Goal: Task Accomplishment & Management: Manage account settings

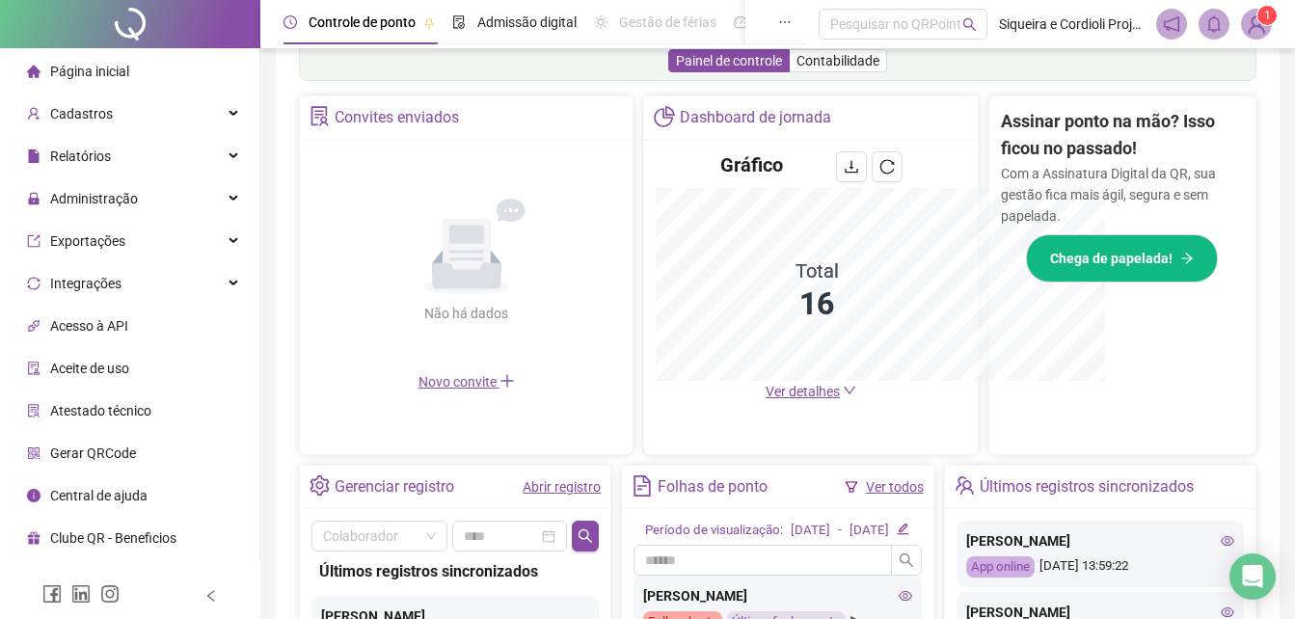
scroll to position [615, 0]
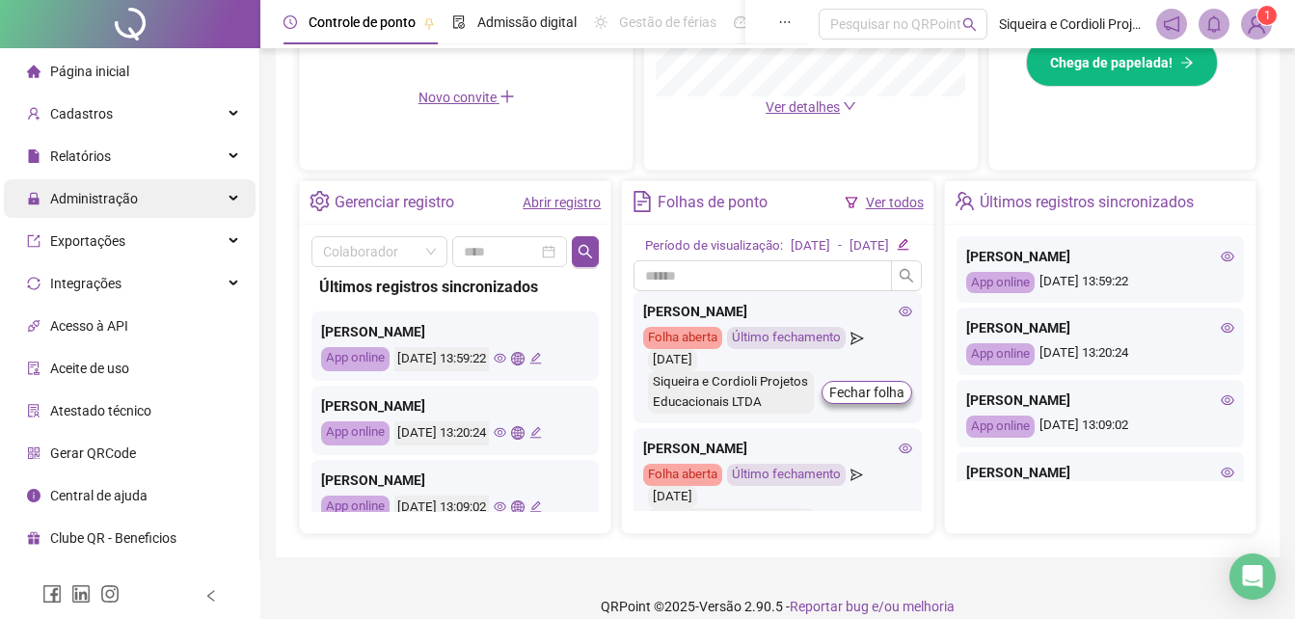
click at [171, 202] on div "Administração" at bounding box center [130, 198] width 252 height 39
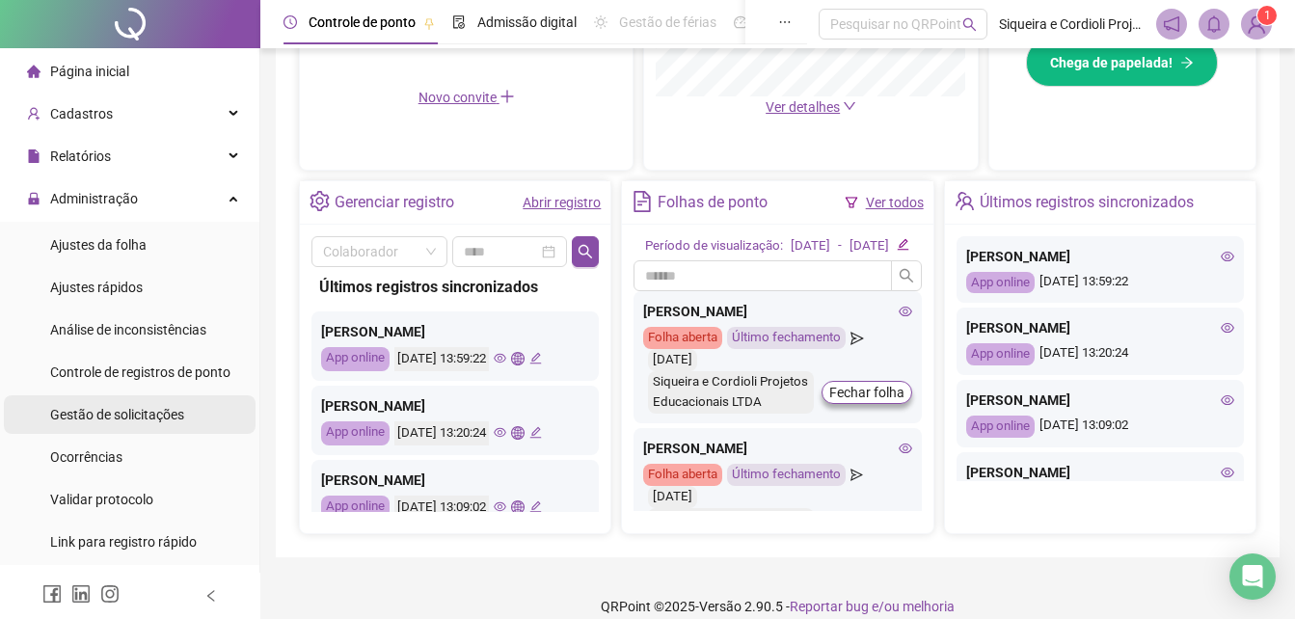
click at [186, 409] on li "Gestão de solicitações" at bounding box center [130, 414] width 252 height 39
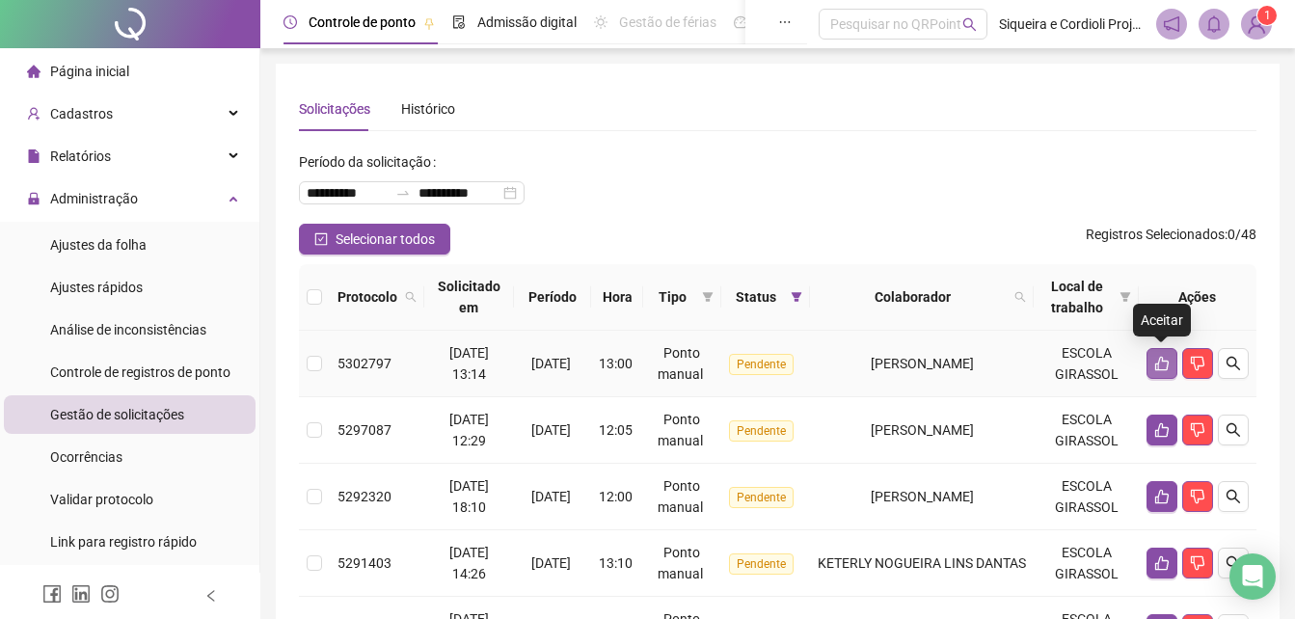
click at [1164, 359] on icon "like" at bounding box center [1161, 363] width 15 height 15
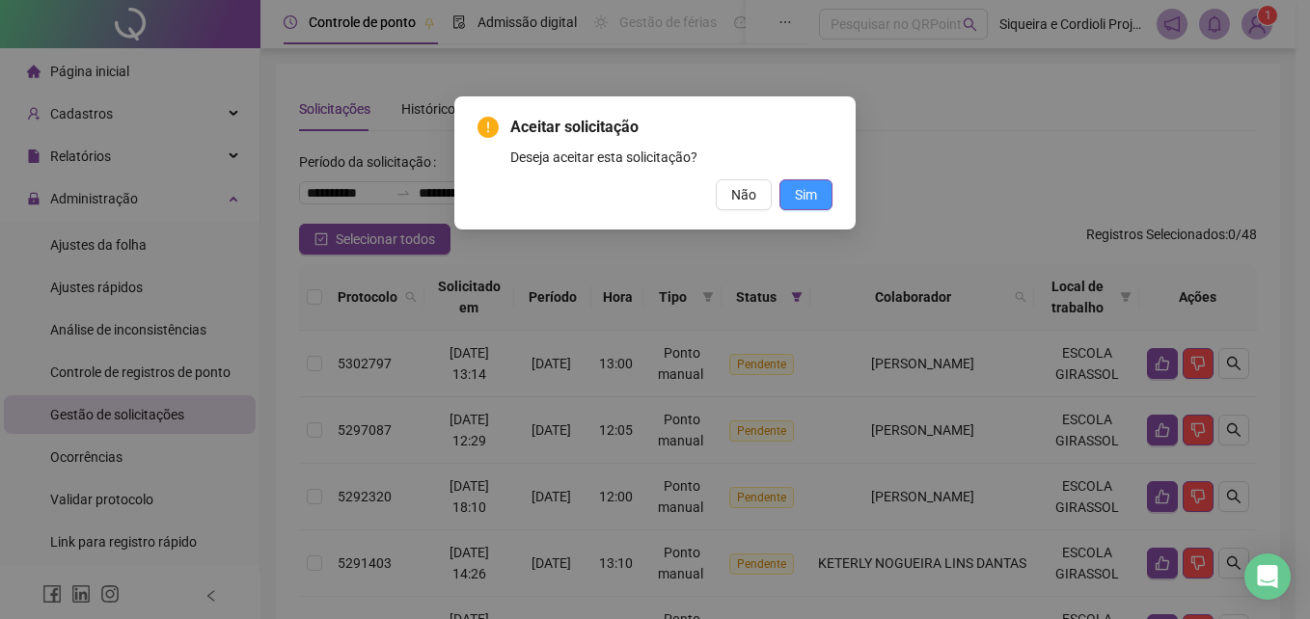
click at [805, 200] on span "Sim" at bounding box center [806, 194] width 22 height 21
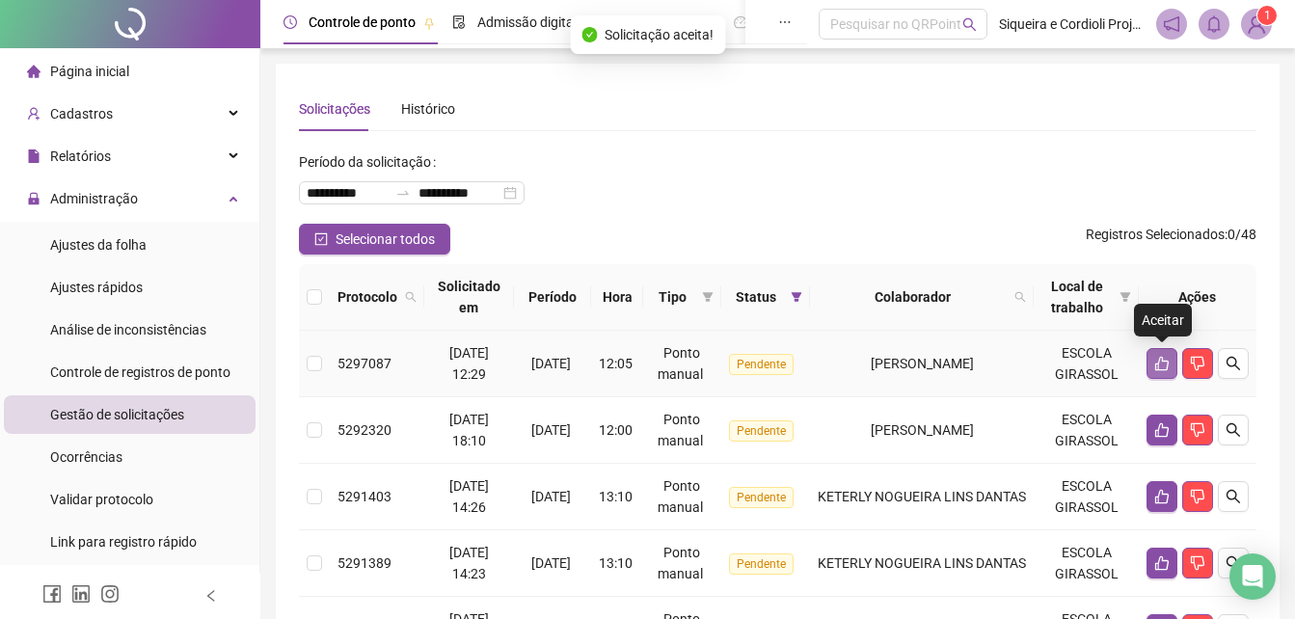
click at [1161, 372] on button "button" at bounding box center [1162, 363] width 31 height 31
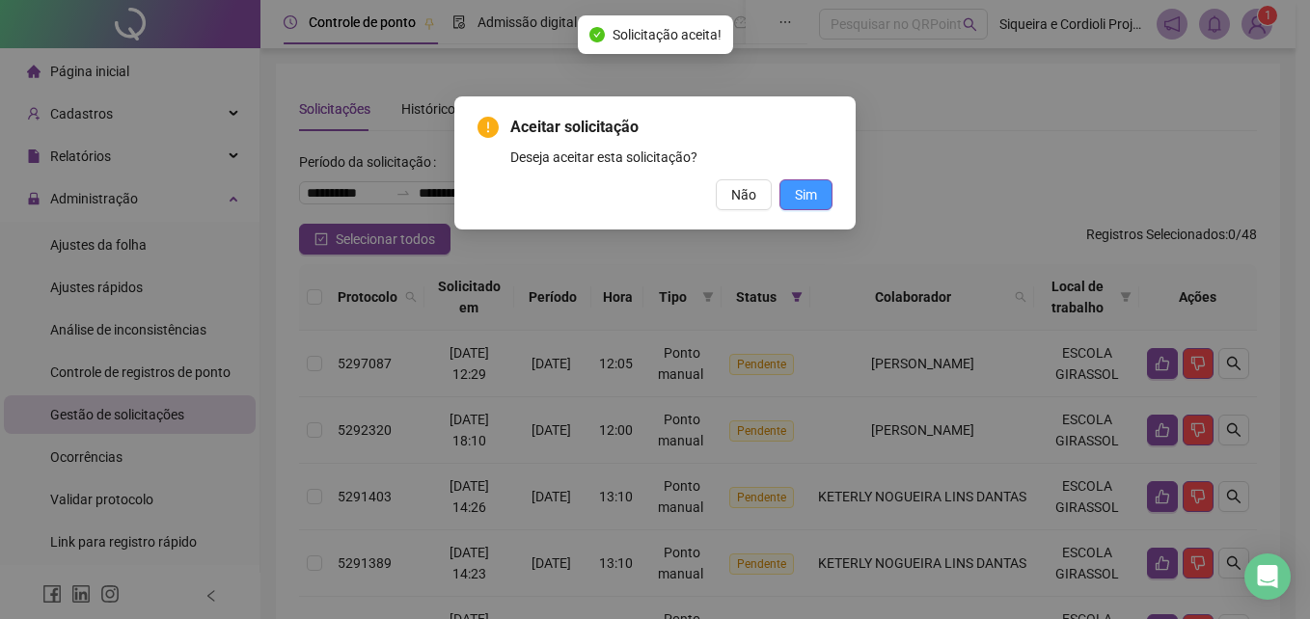
click at [794, 191] on button "Sim" at bounding box center [805, 194] width 53 height 31
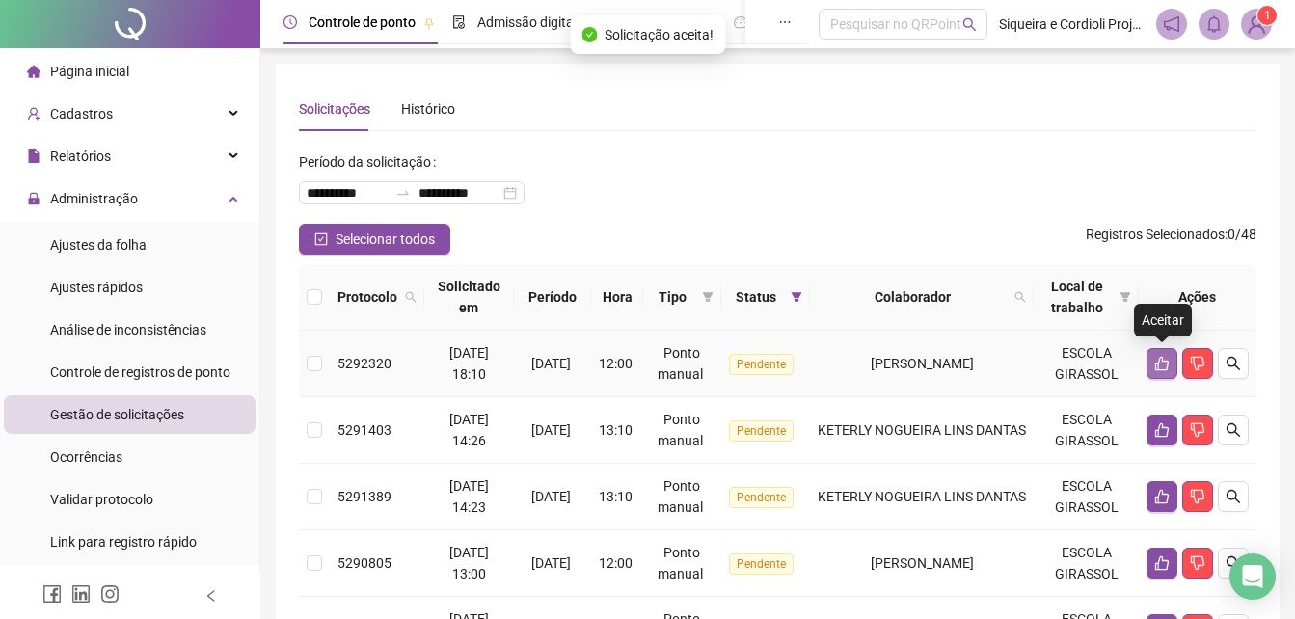
click at [1151, 358] on button "button" at bounding box center [1162, 363] width 31 height 31
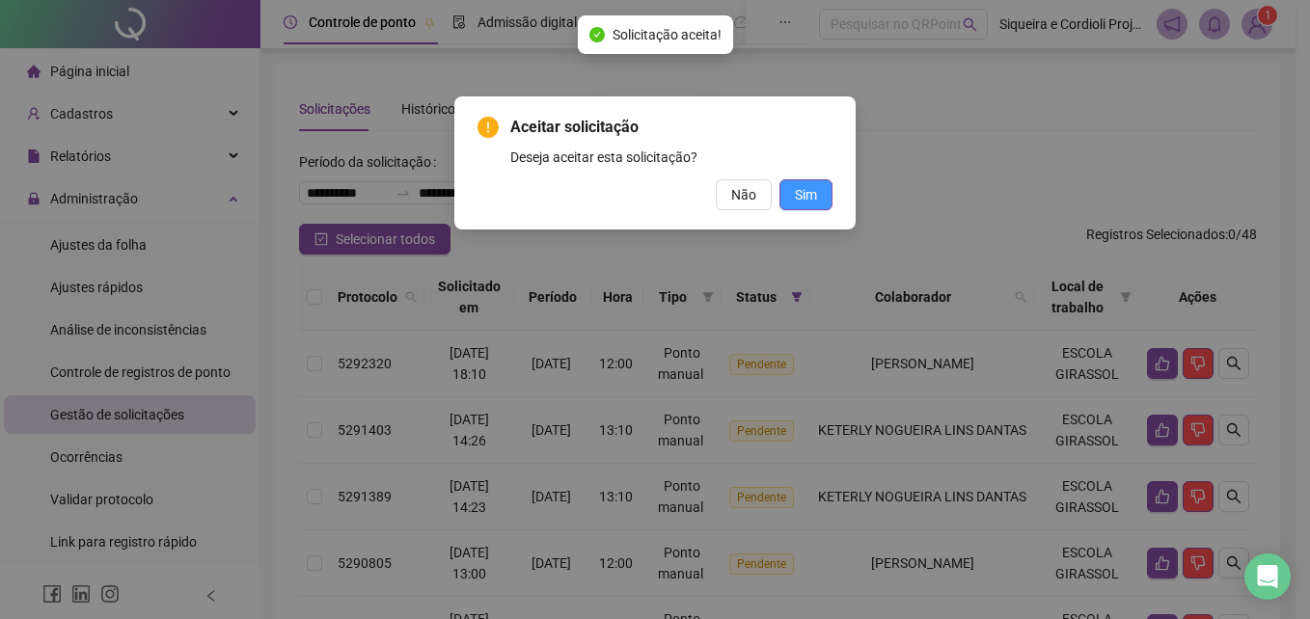
click at [796, 198] on span "Sim" at bounding box center [806, 194] width 22 height 21
click at [807, 187] on span "Sim" at bounding box center [806, 194] width 22 height 21
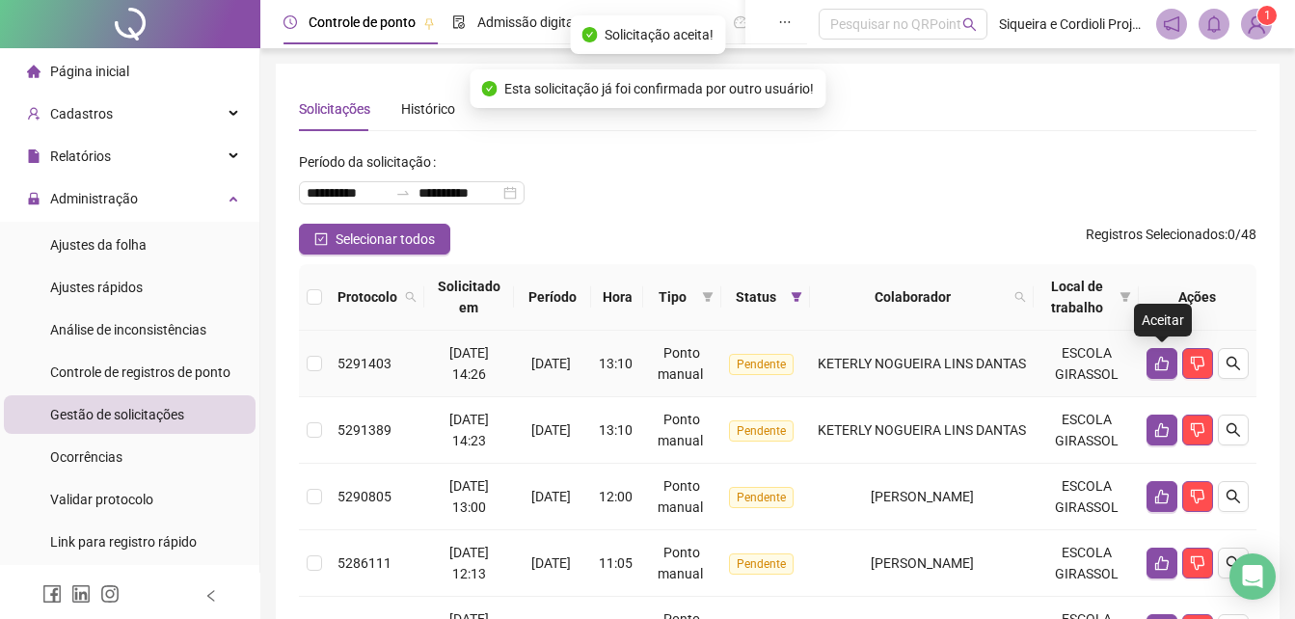
click at [1156, 372] on button "button" at bounding box center [1162, 363] width 31 height 31
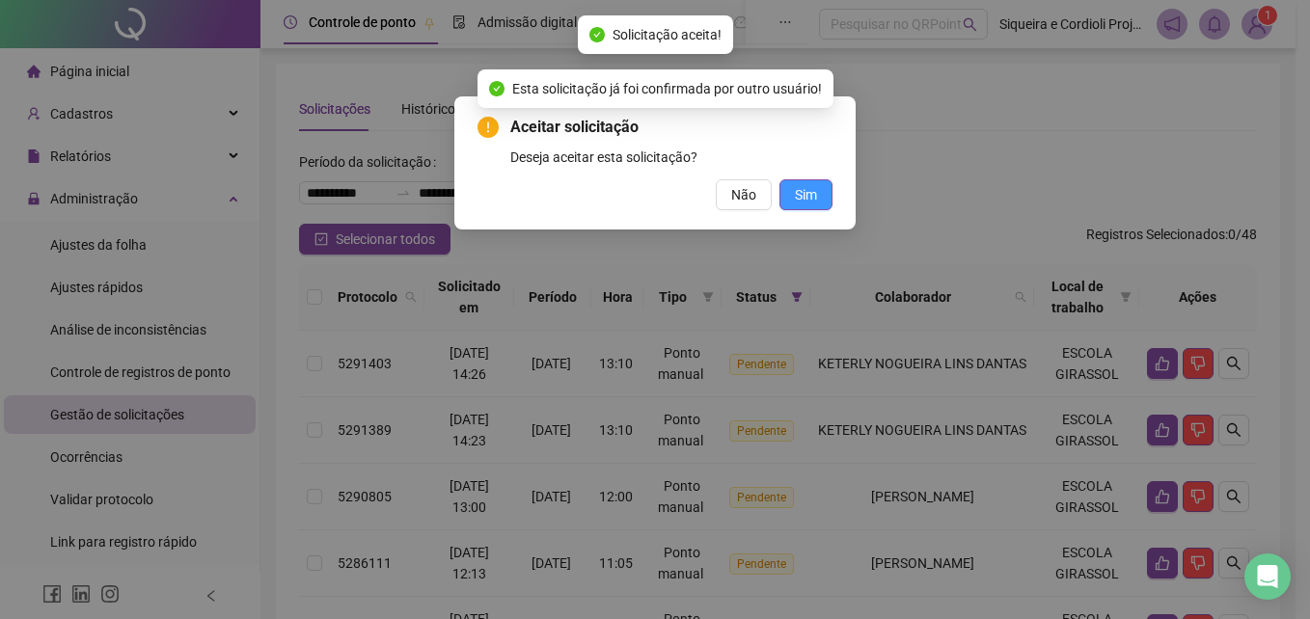
click at [803, 194] on span "Sim" at bounding box center [806, 194] width 22 height 21
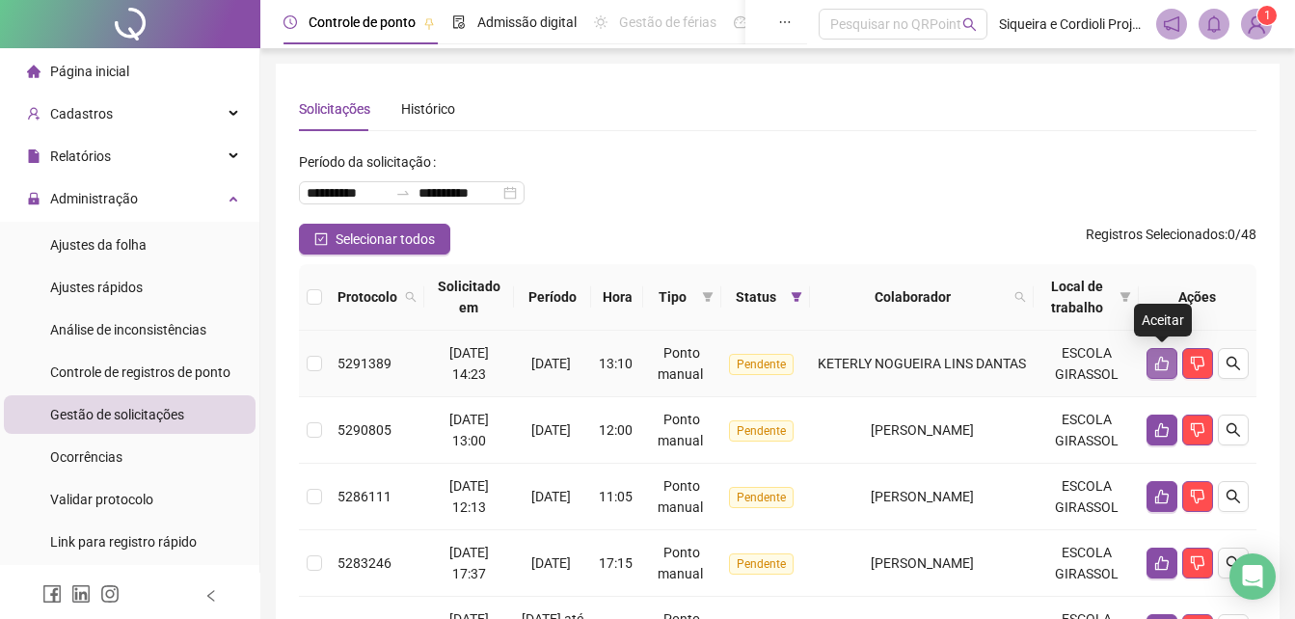
click at [1163, 358] on icon "like" at bounding box center [1162, 364] width 14 height 14
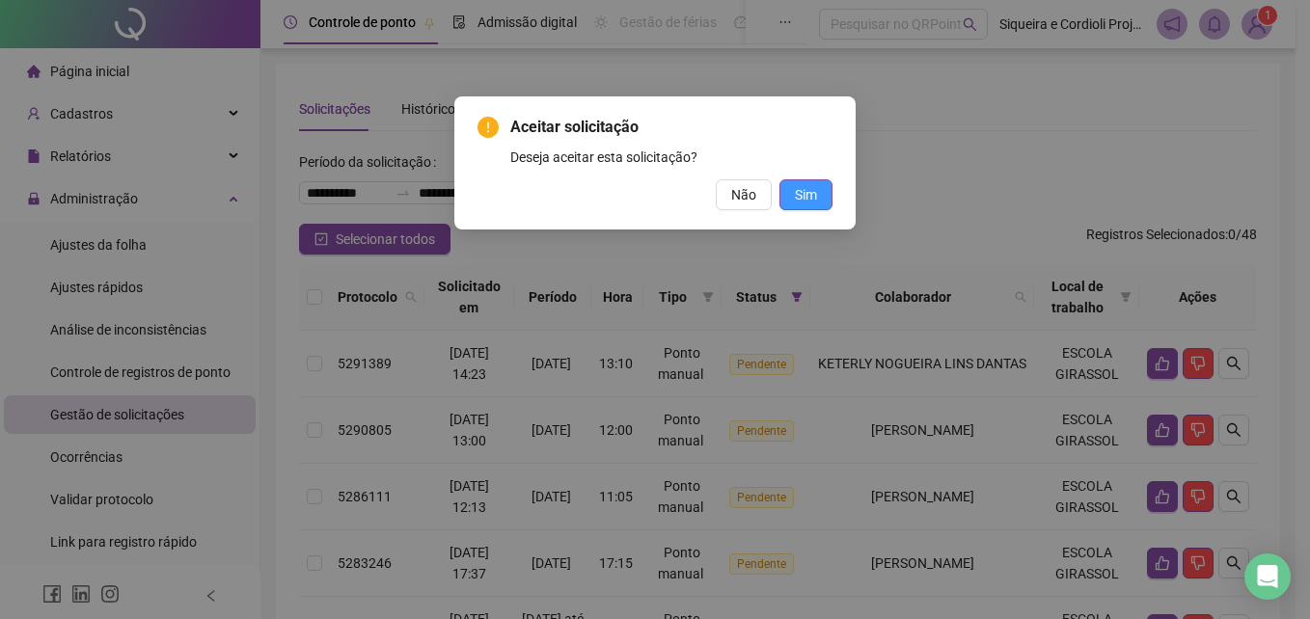
click at [805, 196] on span "Sim" at bounding box center [806, 194] width 22 height 21
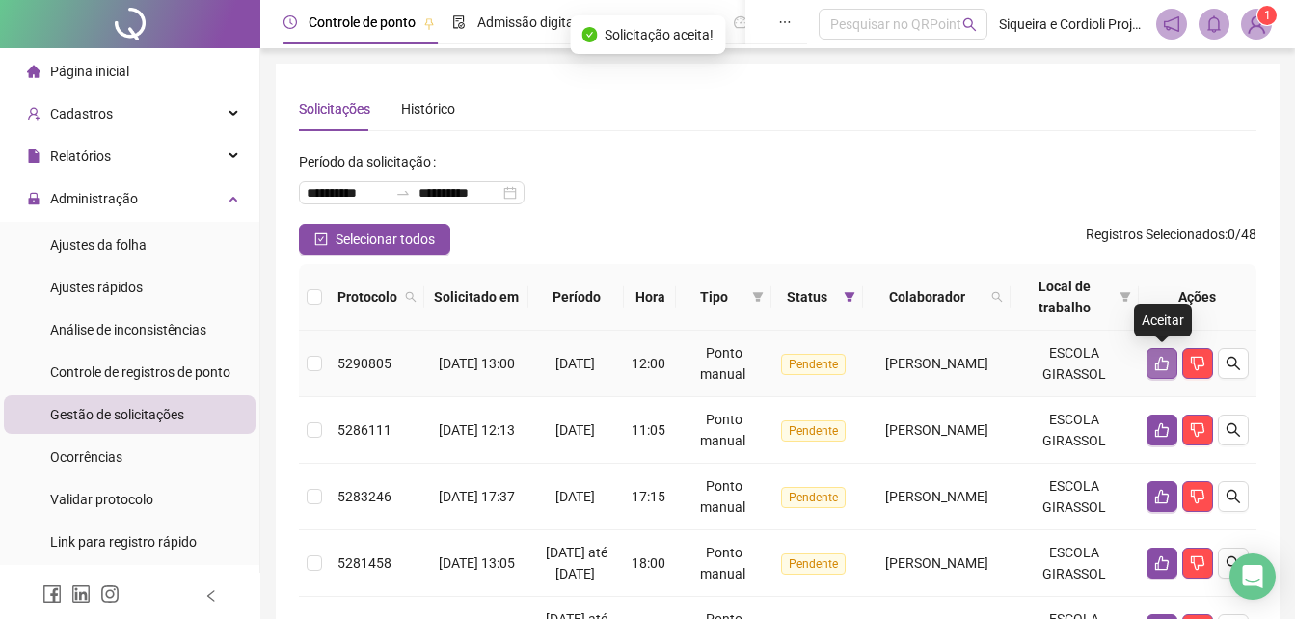
click at [1161, 366] on icon "like" at bounding box center [1161, 363] width 15 height 15
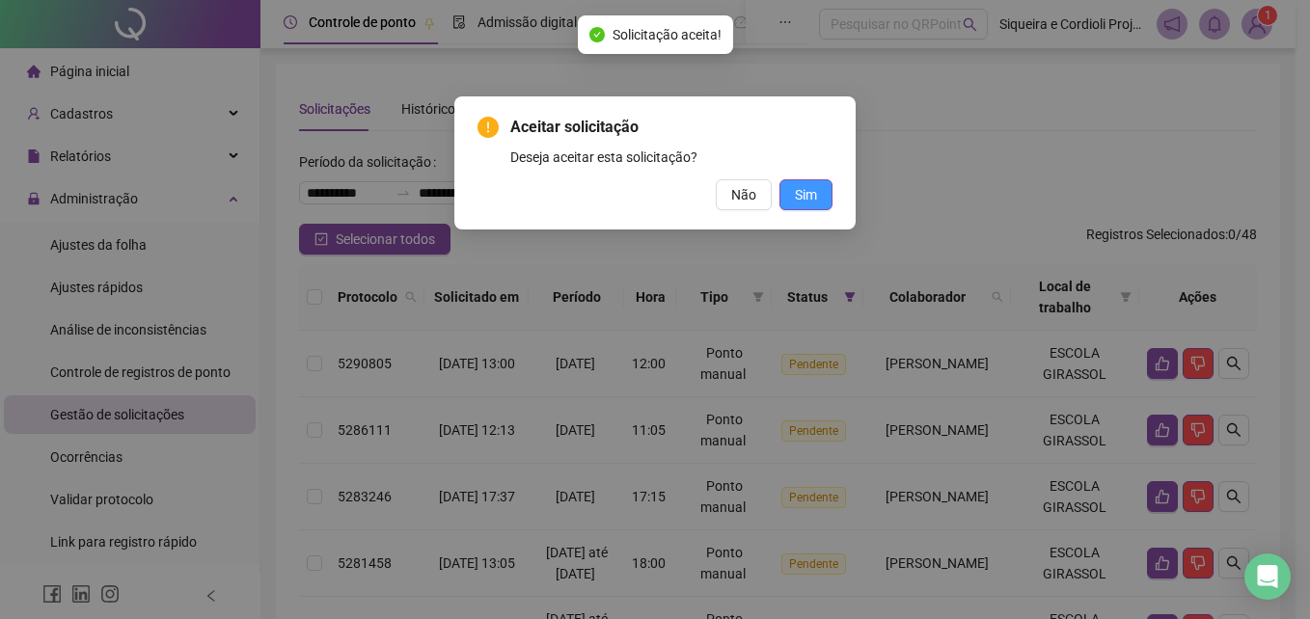
click at [805, 193] on span "Sim" at bounding box center [806, 194] width 22 height 21
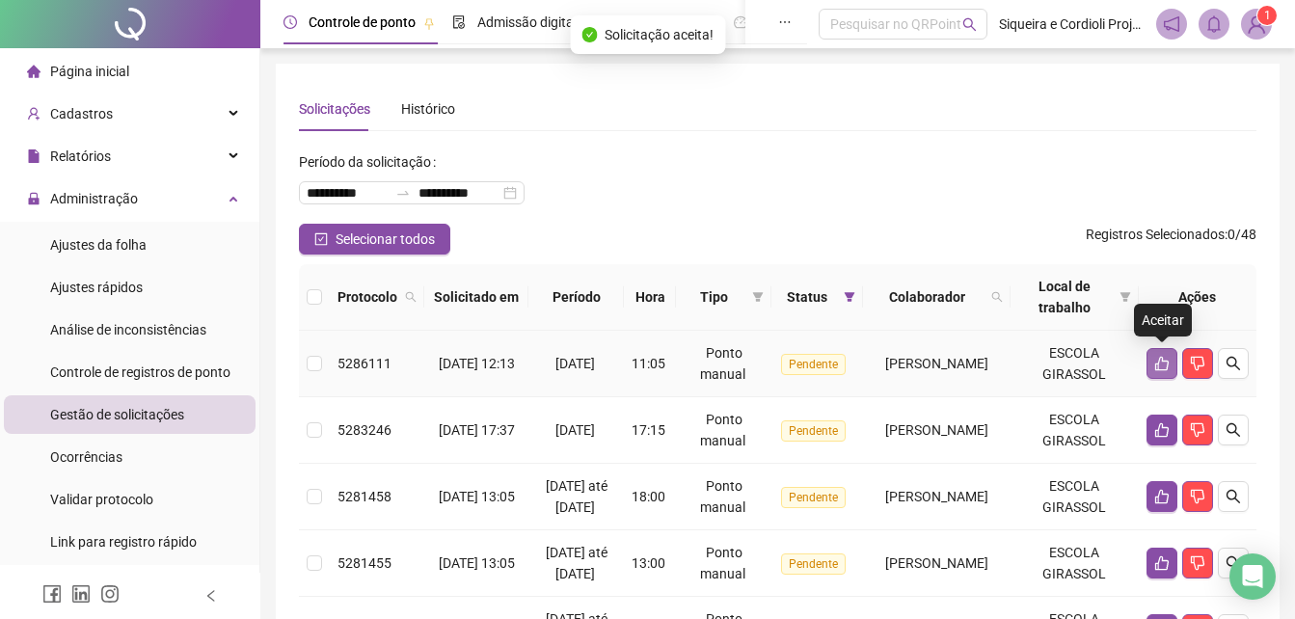
click at [1159, 364] on icon "like" at bounding box center [1161, 363] width 15 height 15
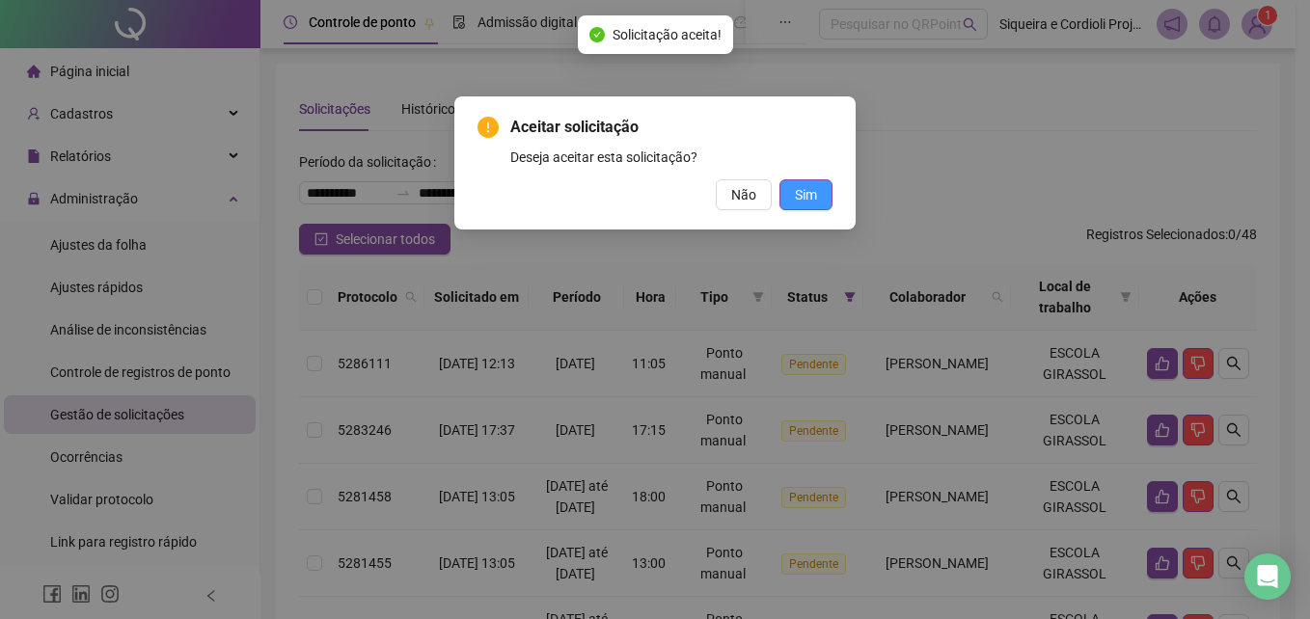
click at [801, 199] on span "Sim" at bounding box center [806, 194] width 22 height 21
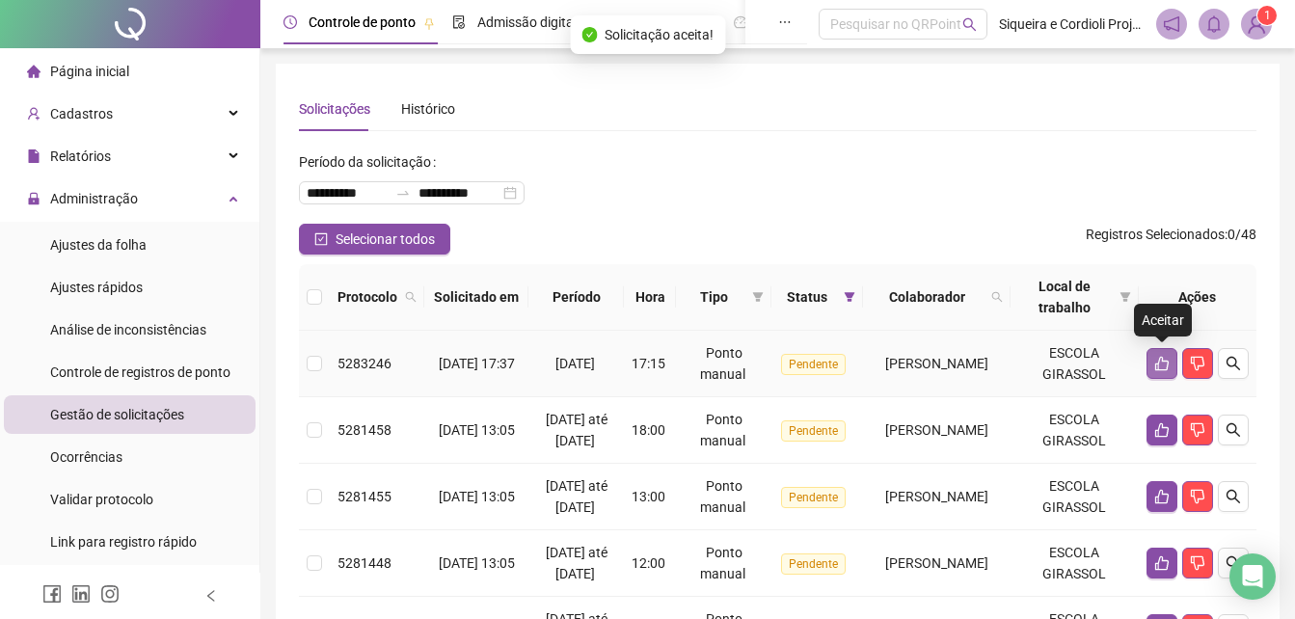
click at [1162, 366] on icon "like" at bounding box center [1161, 363] width 15 height 15
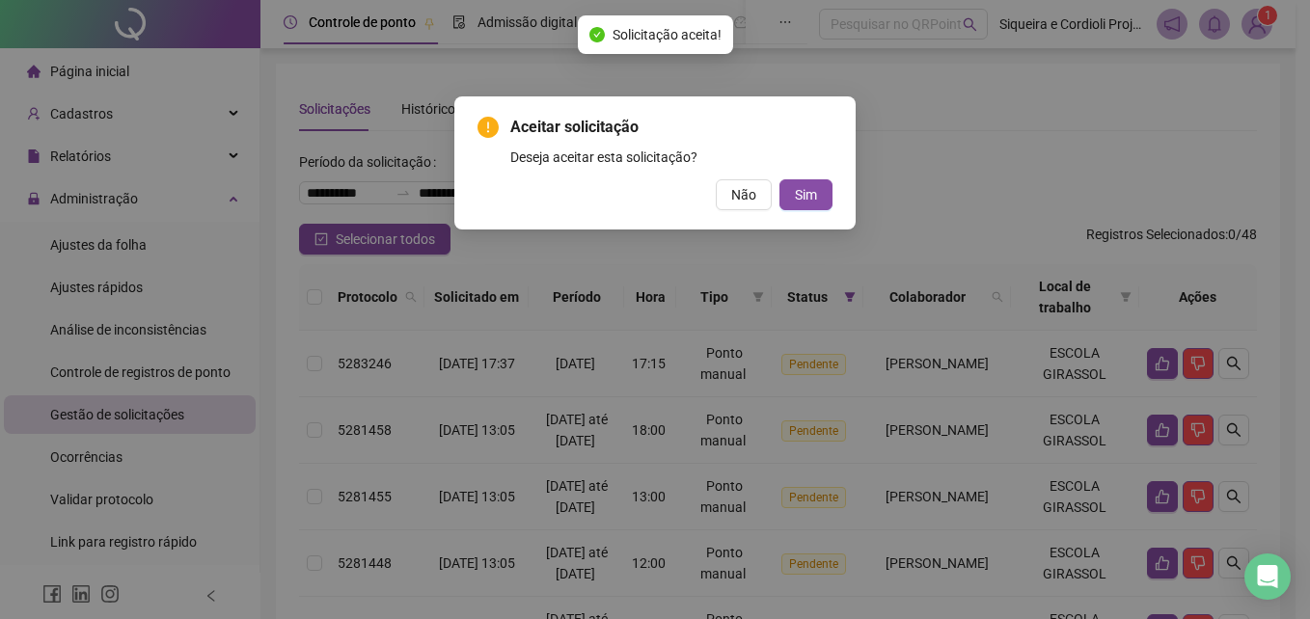
click at [778, 187] on div "Não Sim" at bounding box center [654, 194] width 355 height 31
click at [791, 191] on button "Sim" at bounding box center [805, 194] width 53 height 31
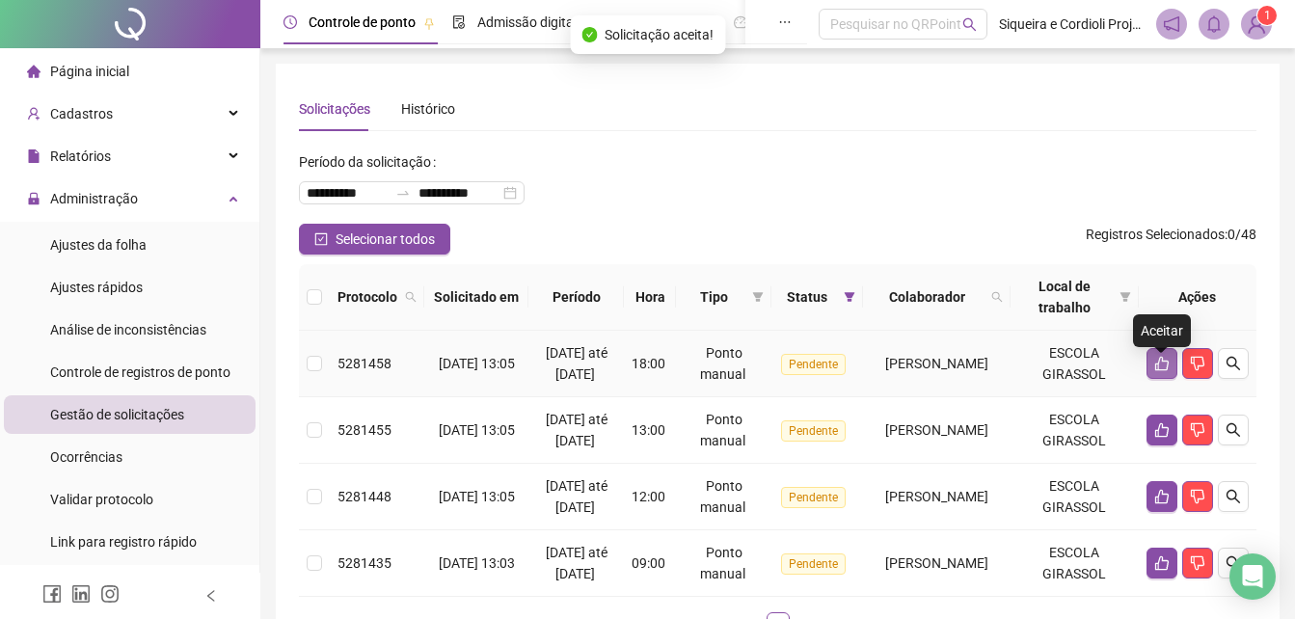
click at [1163, 371] on icon "like" at bounding box center [1161, 363] width 15 height 15
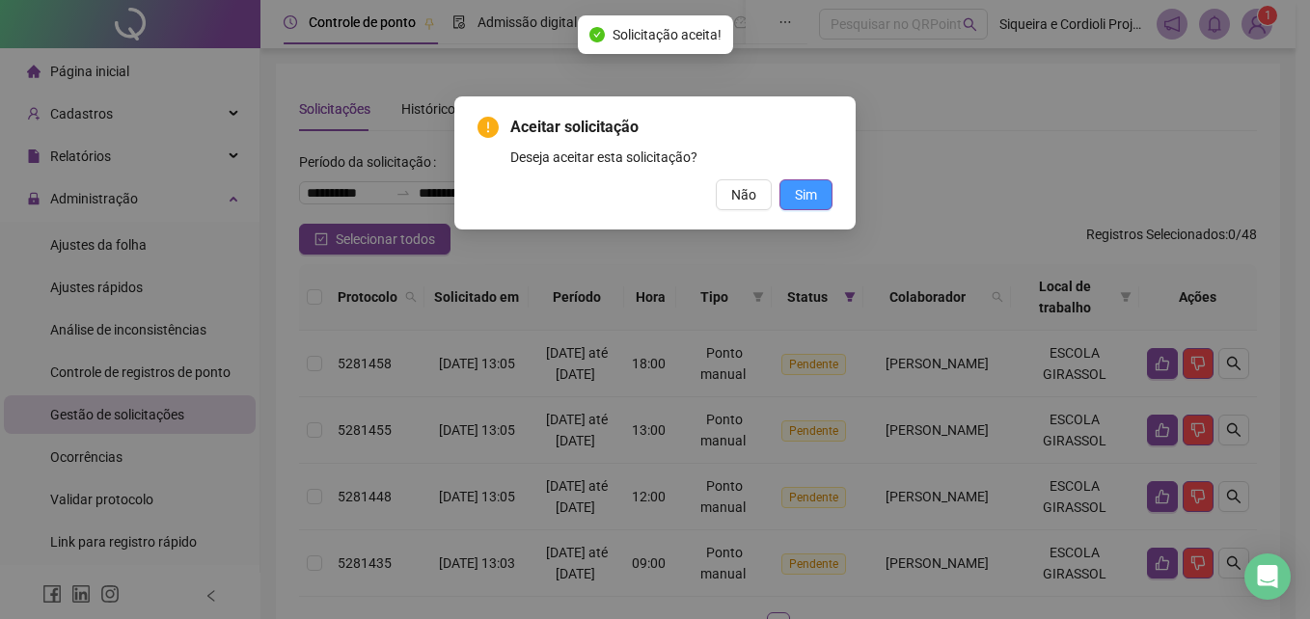
click at [810, 196] on span "Sim" at bounding box center [806, 194] width 22 height 21
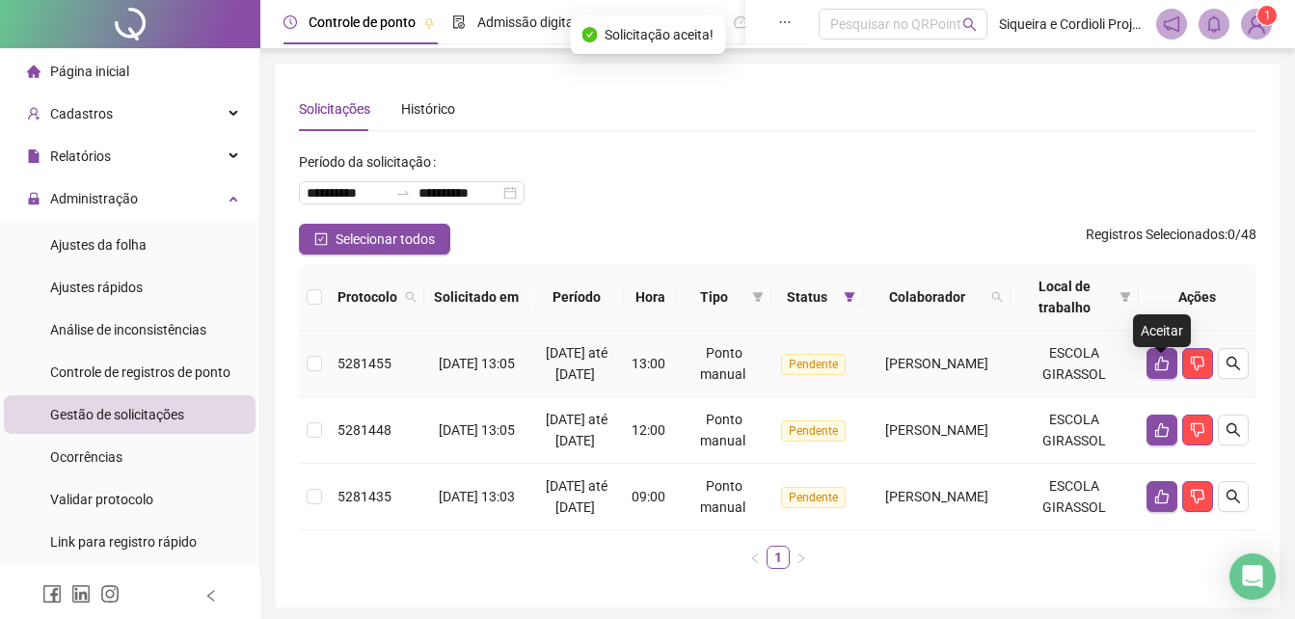
click at [1154, 371] on icon "like" at bounding box center [1161, 363] width 15 height 15
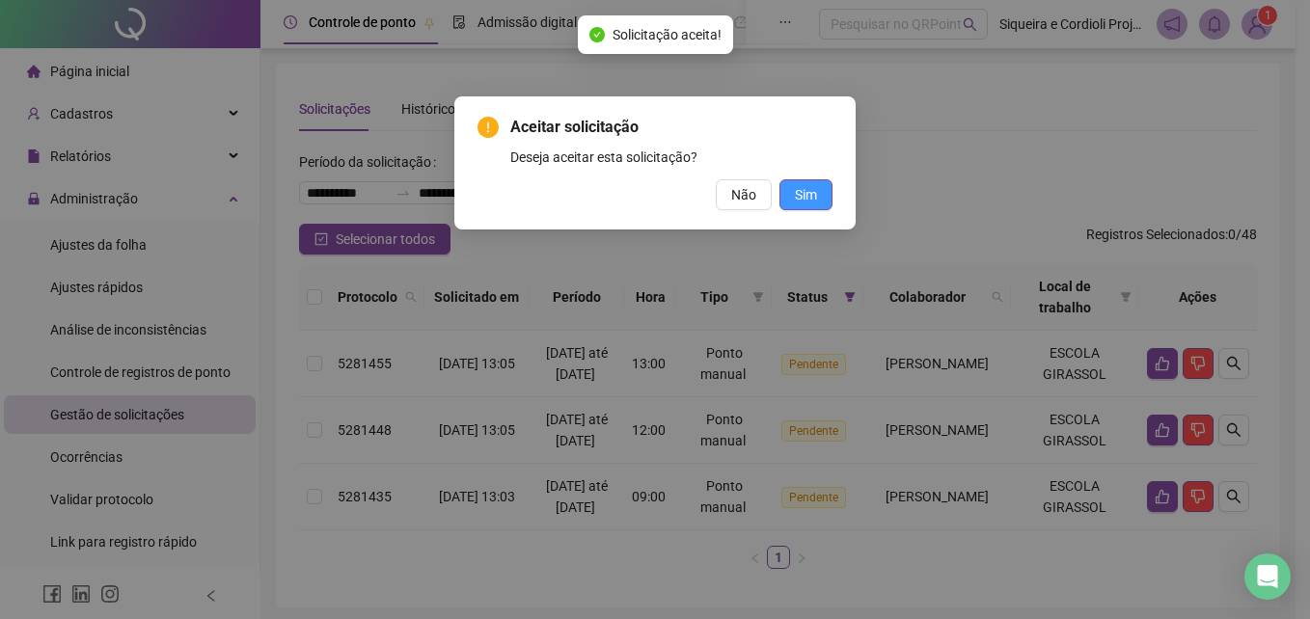
click at [805, 196] on span "Sim" at bounding box center [806, 194] width 22 height 21
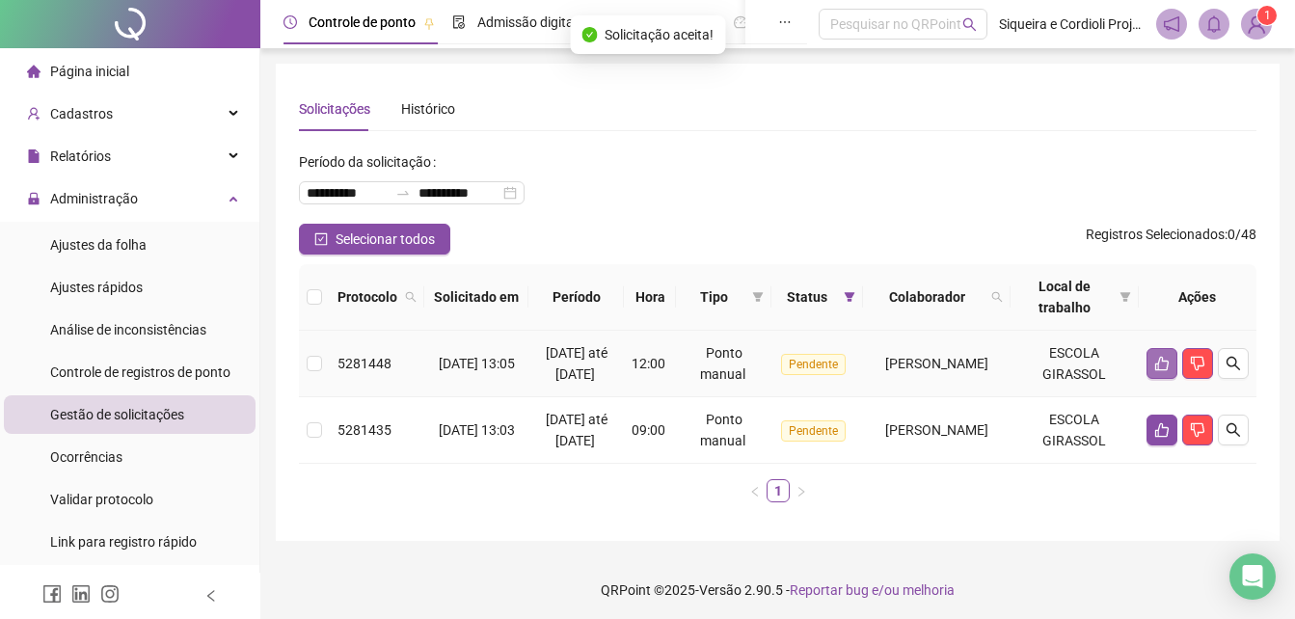
click at [1156, 371] on icon "like" at bounding box center [1162, 364] width 14 height 14
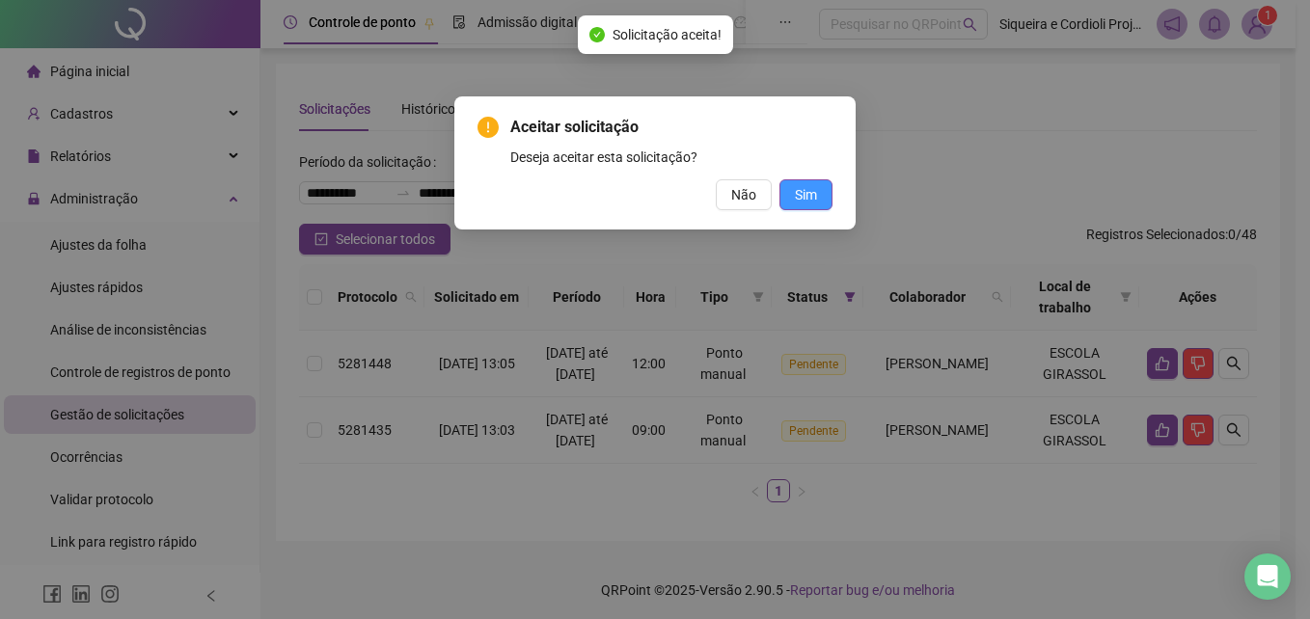
click at [798, 195] on span "Sim" at bounding box center [806, 194] width 22 height 21
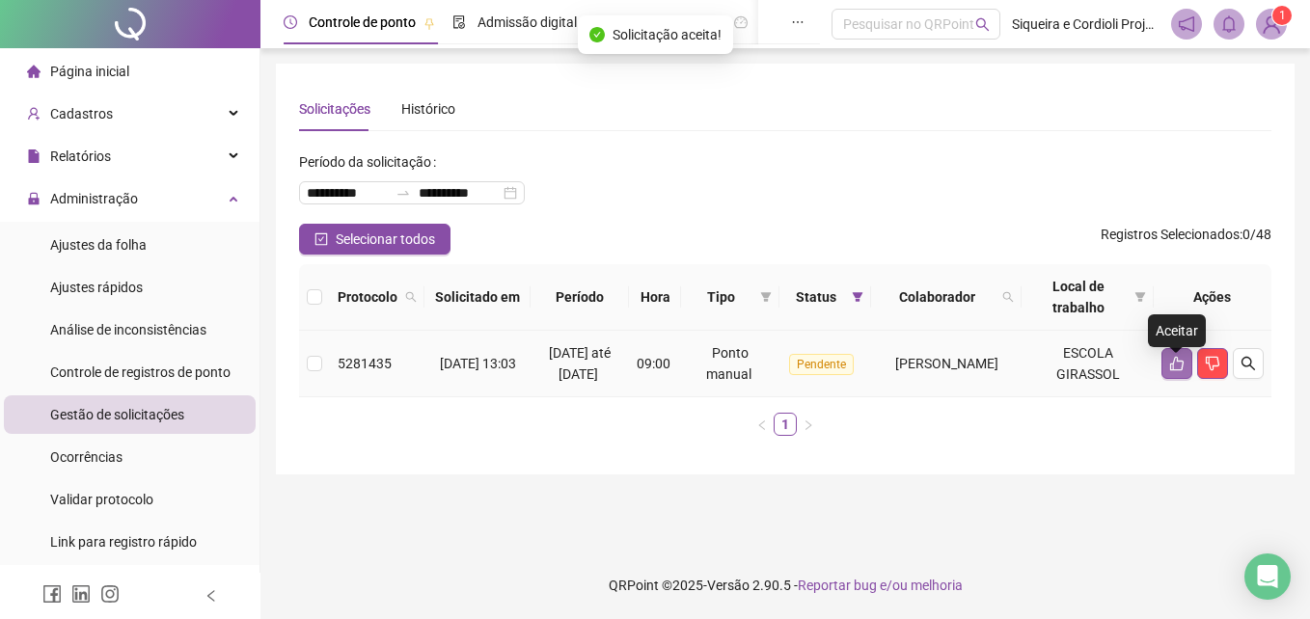
click at [1170, 371] on icon "like" at bounding box center [1177, 364] width 14 height 14
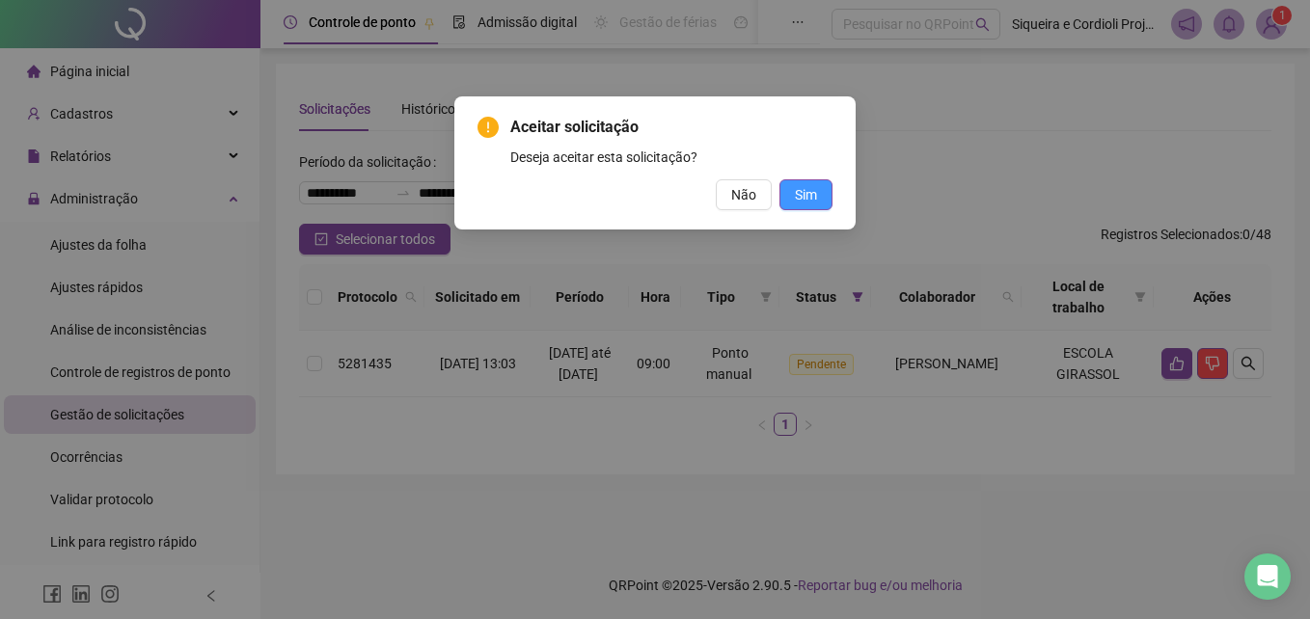
click at [808, 193] on span "Sim" at bounding box center [806, 194] width 22 height 21
